Goal: Transaction & Acquisition: Purchase product/service

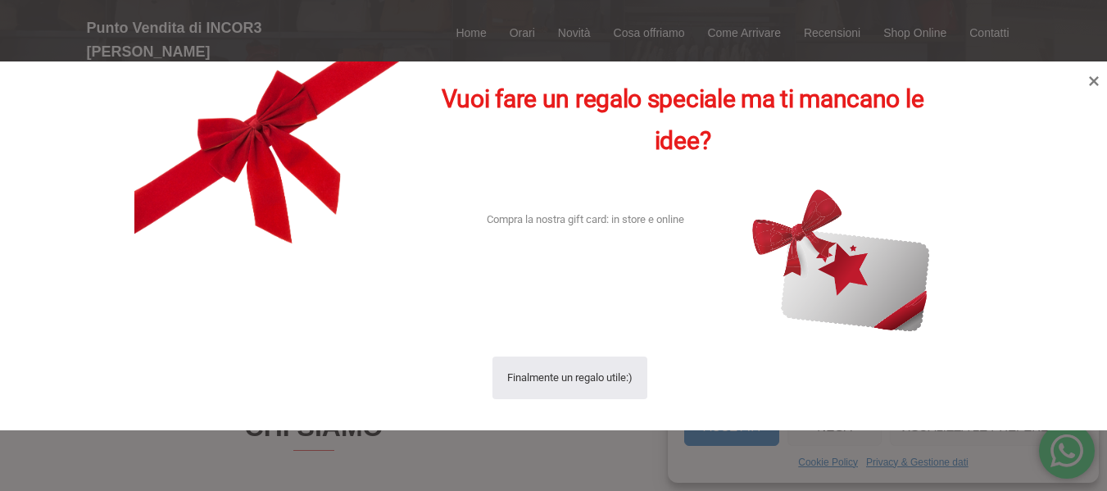
scroll to position [246, 0]
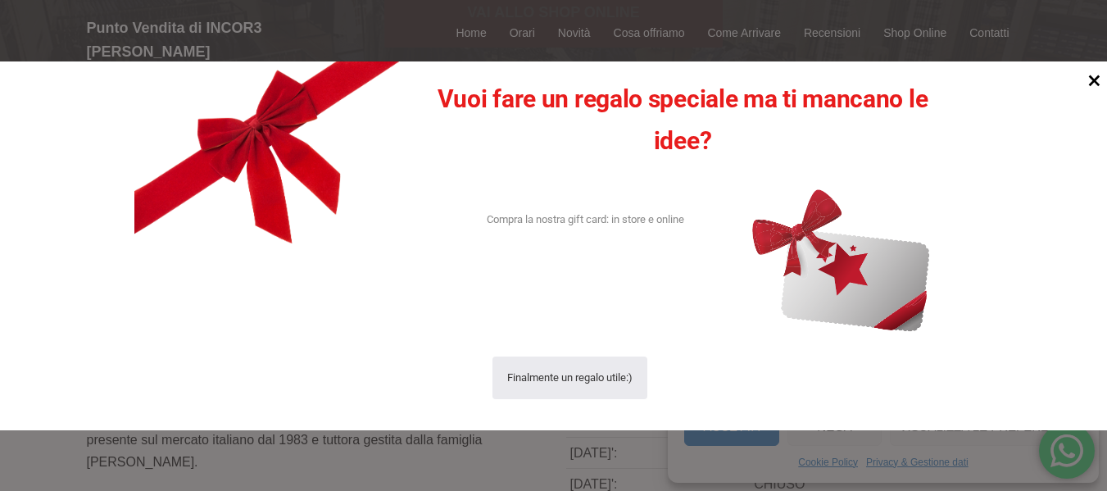
click at [1092, 79] on icon at bounding box center [1094, 80] width 11 height 11
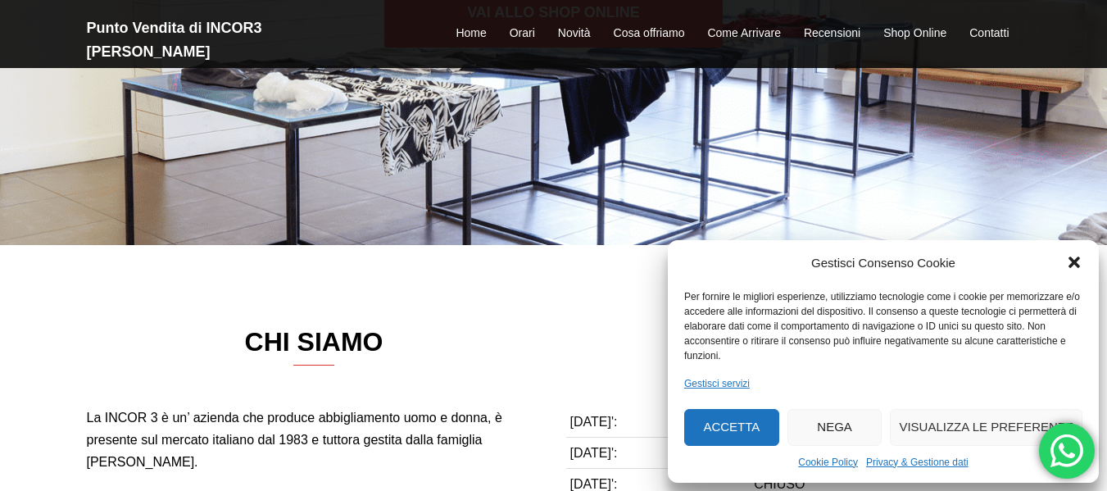
click at [1076, 256] on icon "Chiudi la finestra di dialogo" at bounding box center [1074, 262] width 16 height 16
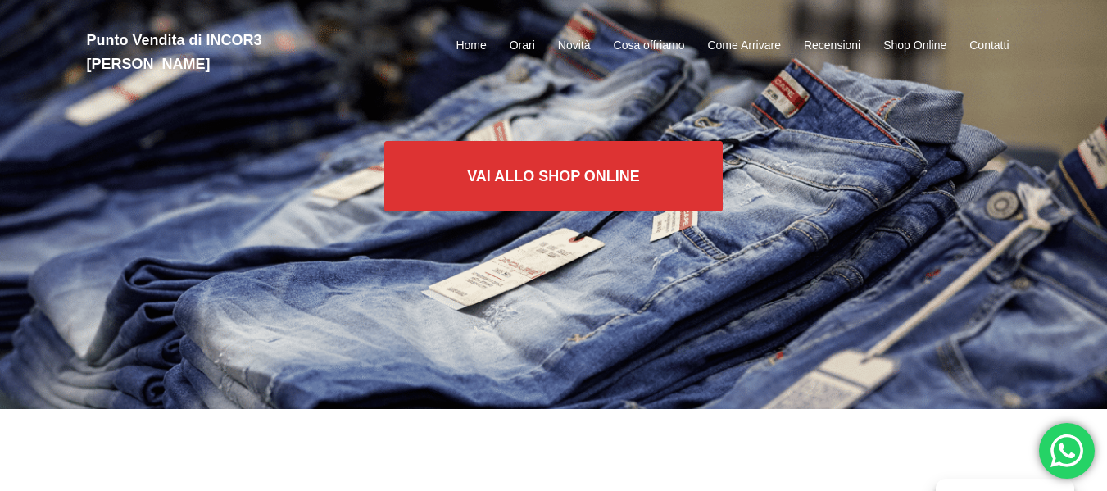
scroll to position [0, 0]
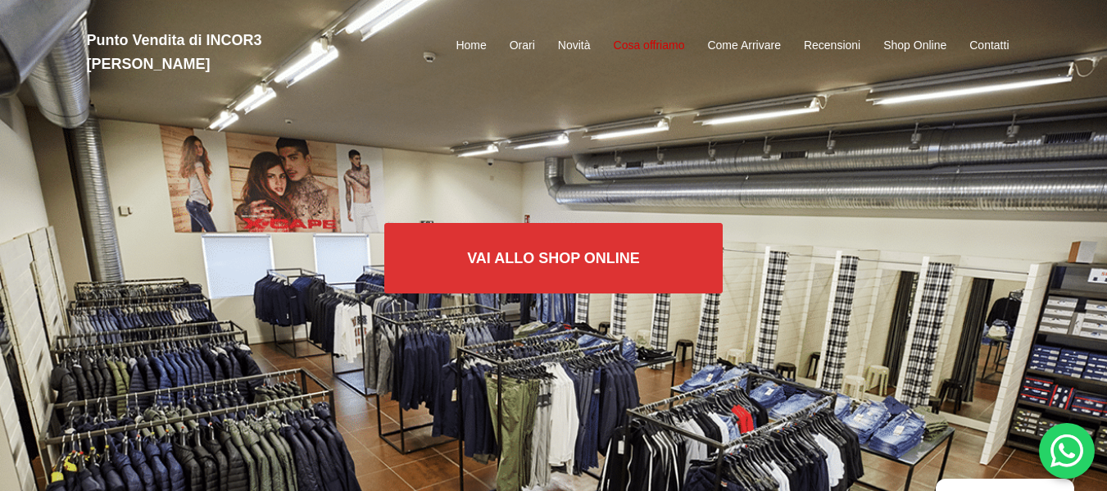
click at [667, 36] on link "Cosa offriamo" at bounding box center [649, 46] width 71 height 20
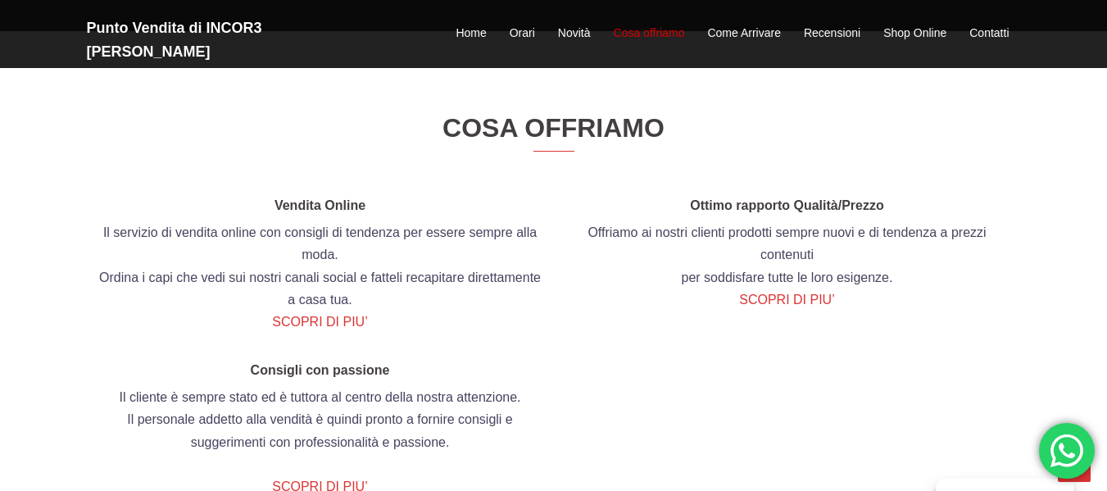
scroll to position [1616, 0]
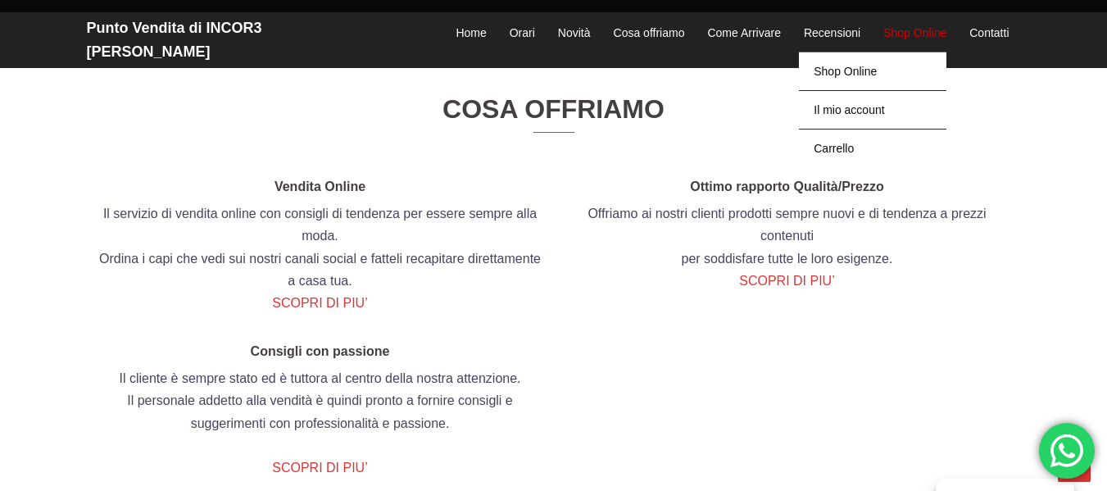
click at [895, 25] on link "Shop Online" at bounding box center [914, 34] width 63 height 20
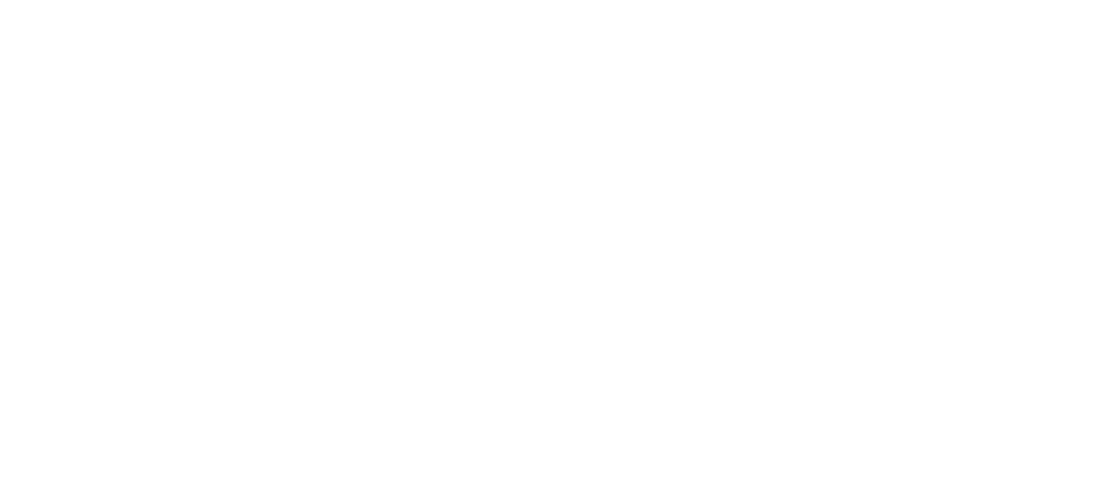
click at [0, 0] on html at bounding box center [0, 0] width 0 height 0
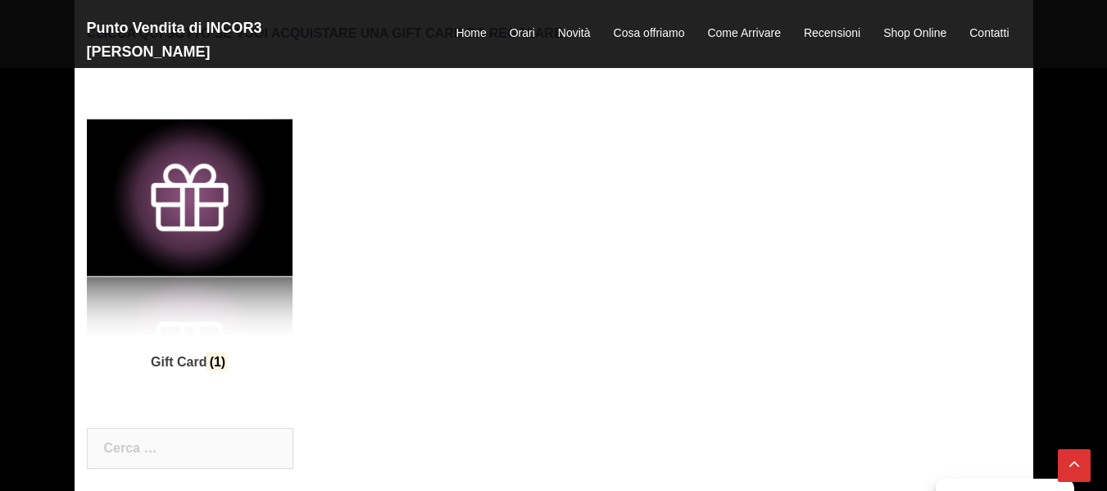
scroll to position [654, 0]
